Goal: Find specific page/section: Find specific page/section

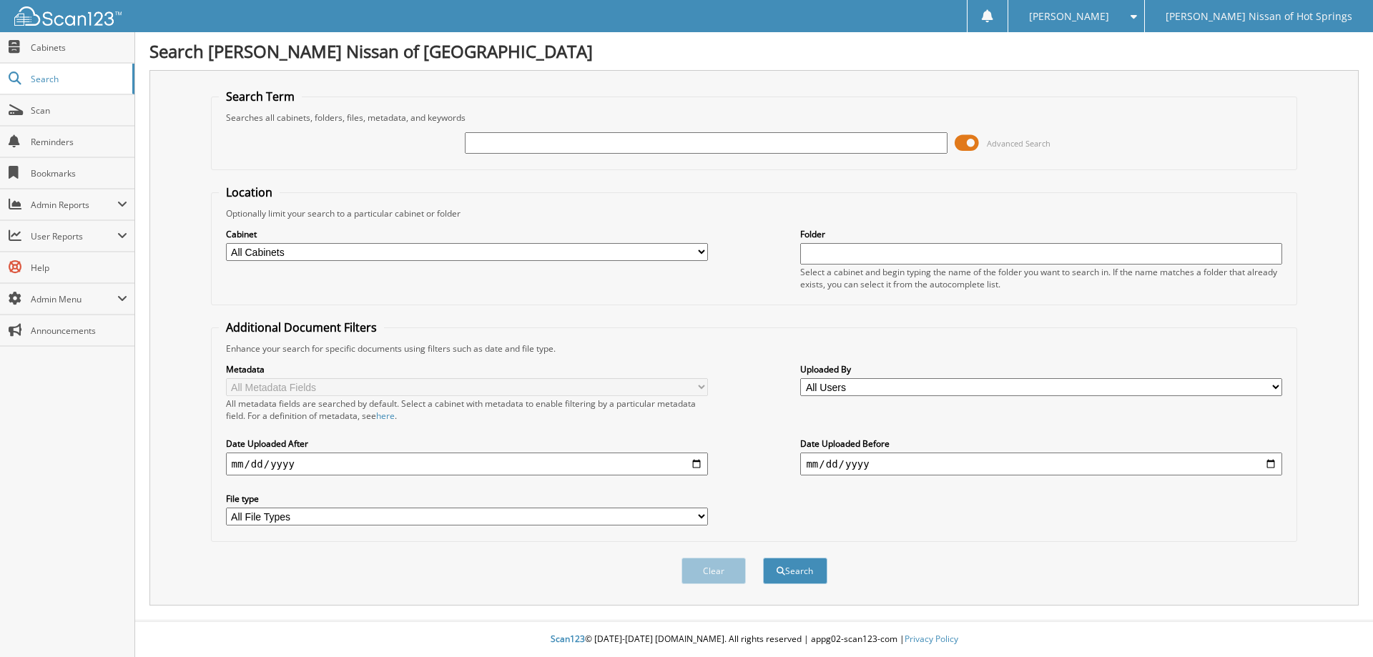
click at [634, 137] on input "text" at bounding box center [706, 142] width 482 height 21
type input "128903"
click at [763, 558] on button "Search" at bounding box center [795, 571] width 64 height 26
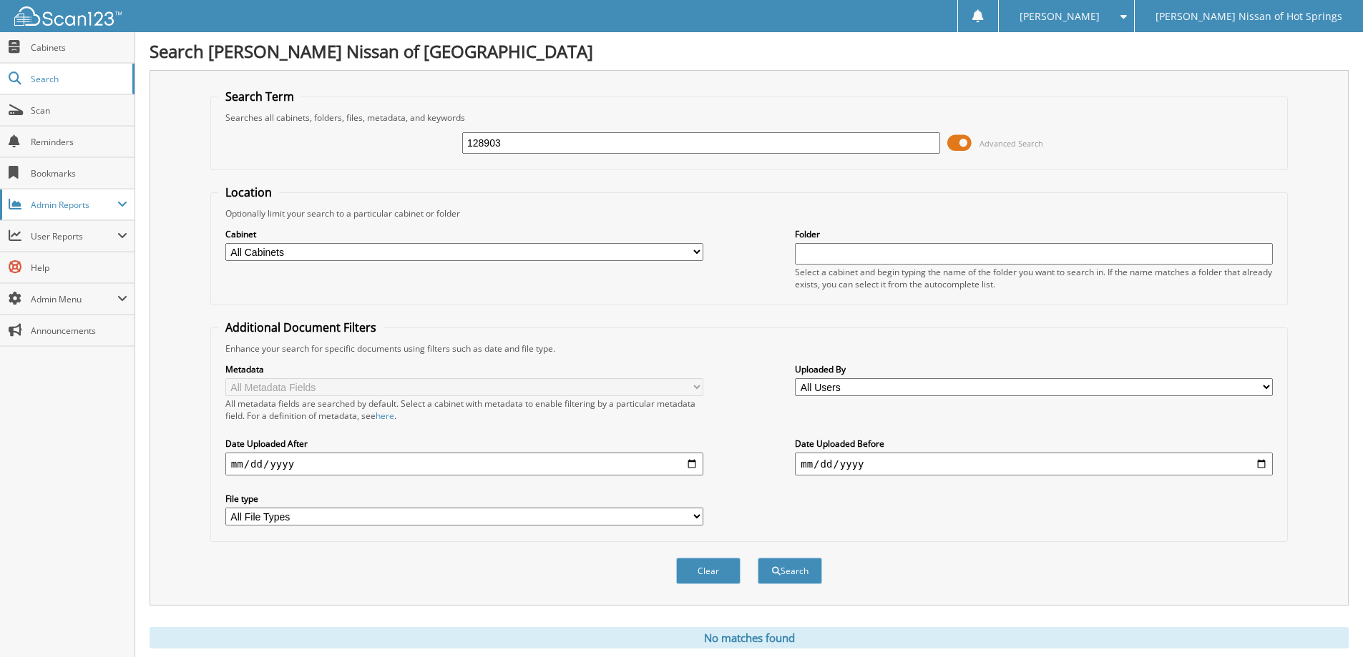
click at [64, 205] on span "Admin Reports" at bounding box center [74, 205] width 87 height 12
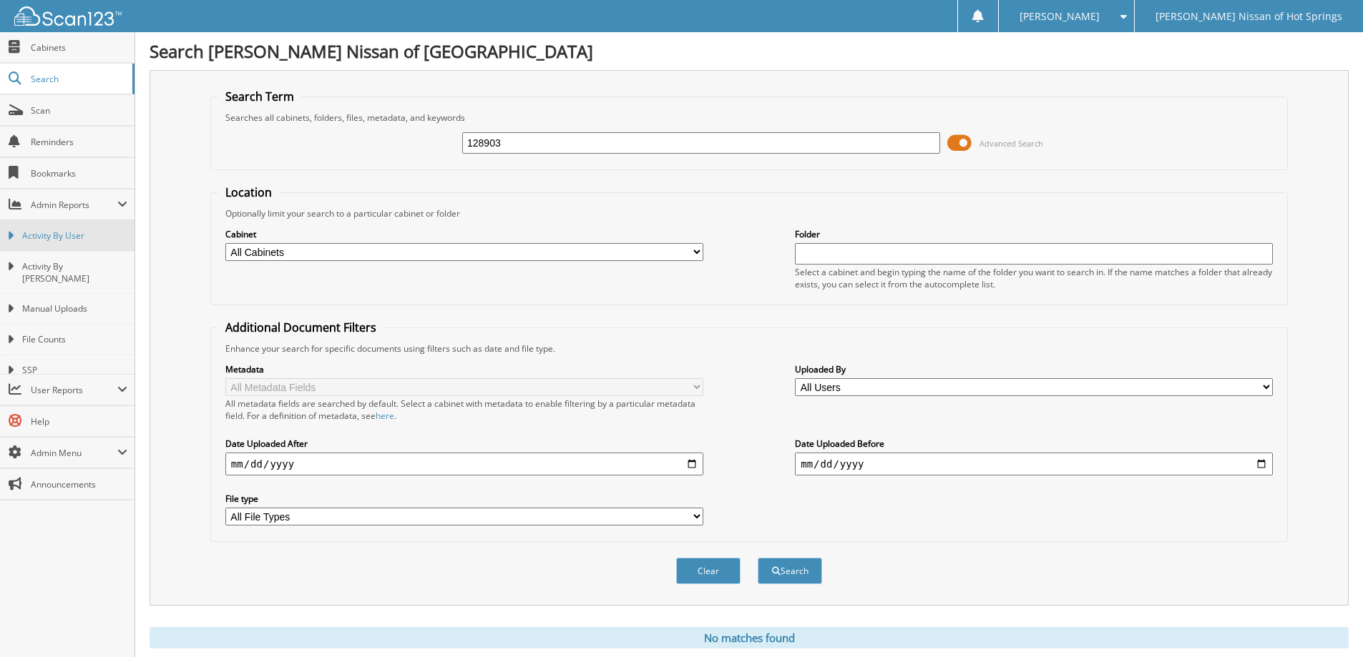
click at [62, 227] on link "Activity By User" at bounding box center [67, 235] width 134 height 31
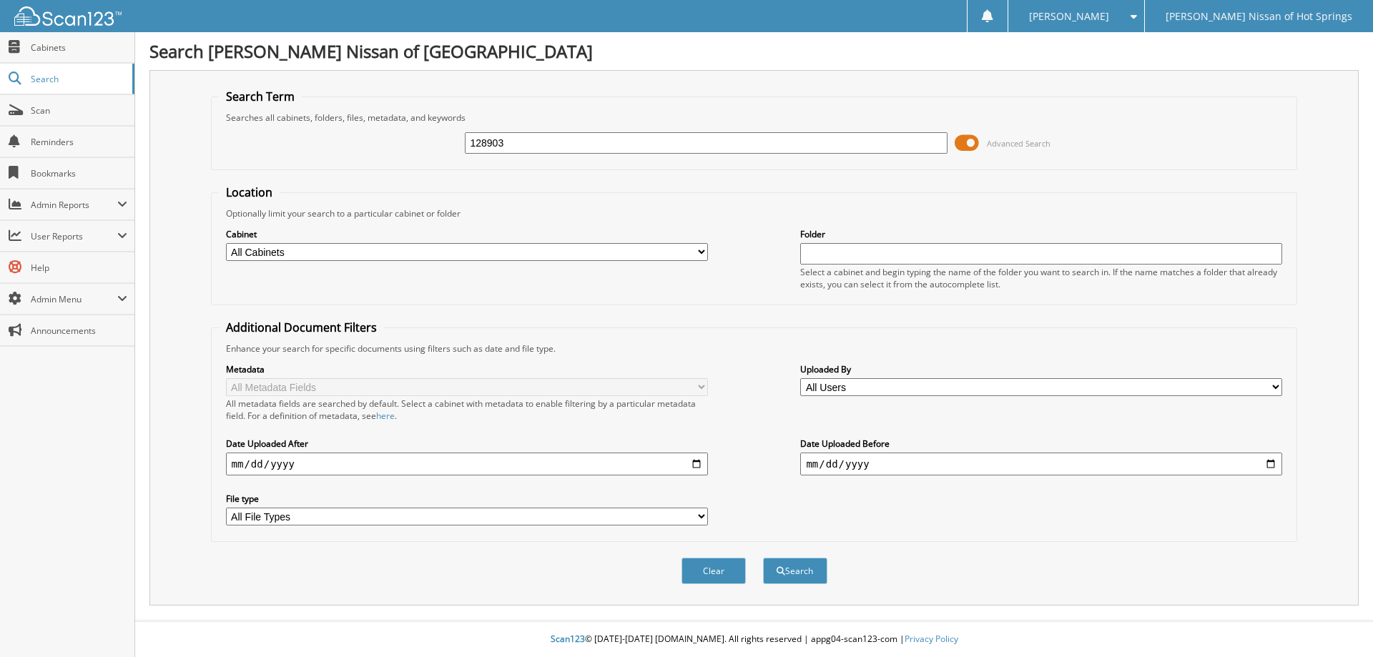
type input "128903"
click at [763, 558] on button "Search" at bounding box center [795, 571] width 64 height 26
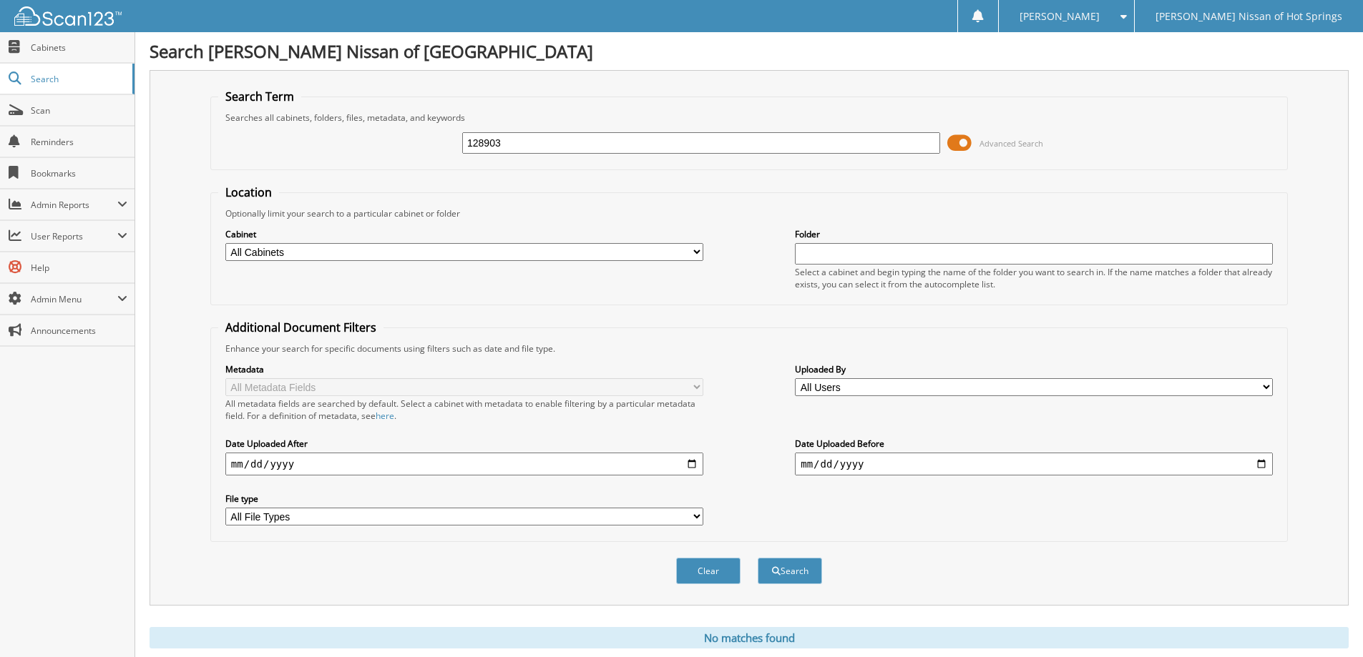
click at [954, 145] on span at bounding box center [959, 142] width 24 height 21
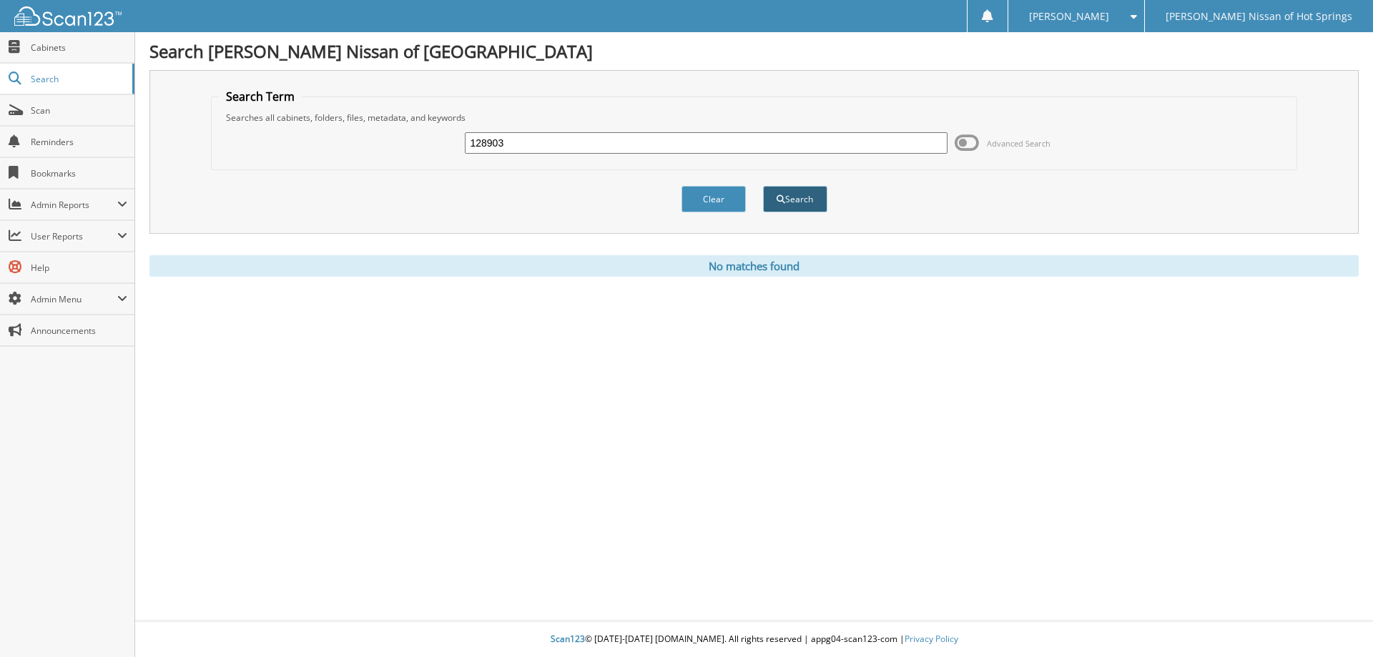
click at [790, 193] on button "Search" at bounding box center [795, 199] width 64 height 26
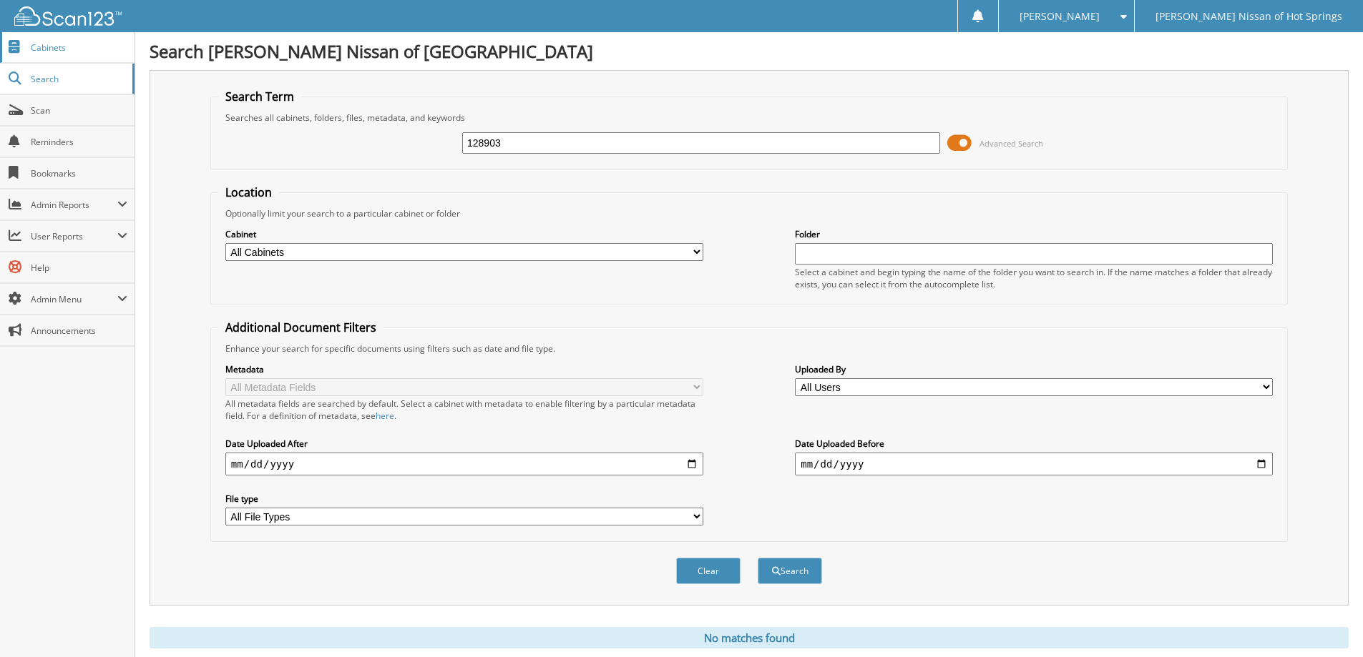
click at [79, 58] on link "Cabinets" at bounding box center [67, 47] width 134 height 31
